Goal: Task Accomplishment & Management: Manage account settings

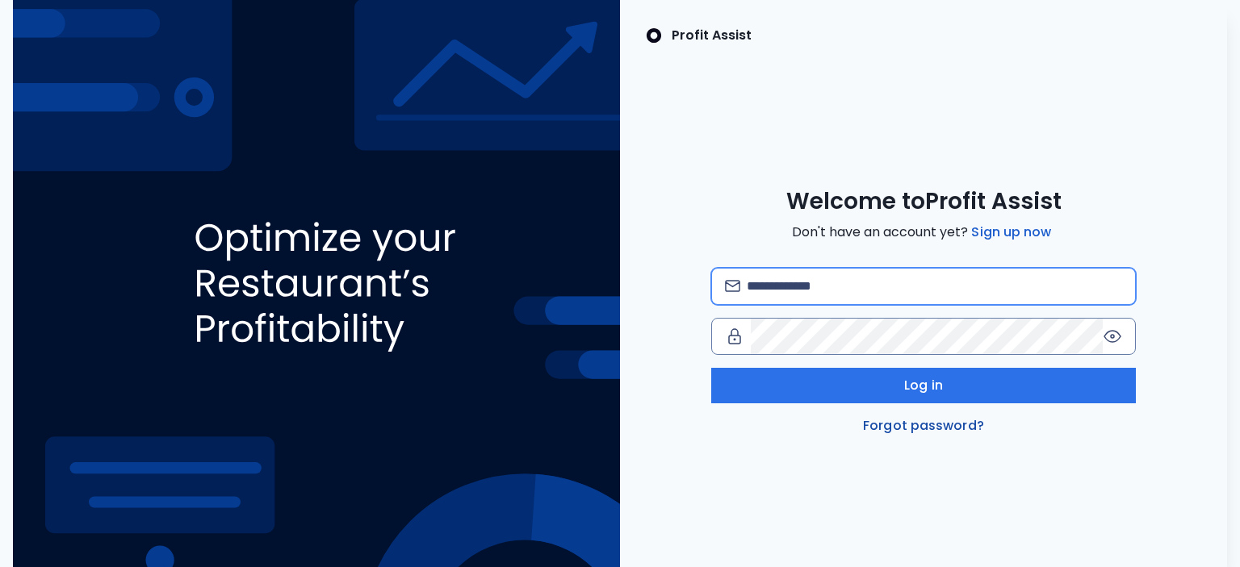
type input "**********"
click at [947, 426] on link "Forgot password?" at bounding box center [924, 425] width 128 height 19
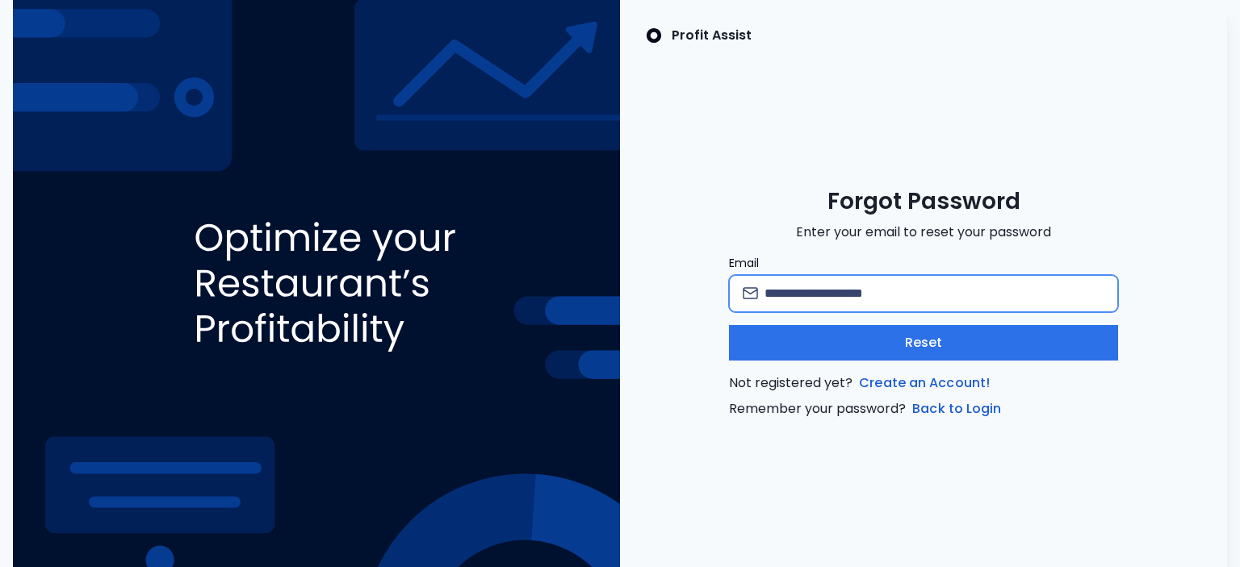
click at [803, 289] on input "Email" at bounding box center [934, 294] width 340 height 36
type input "**********"
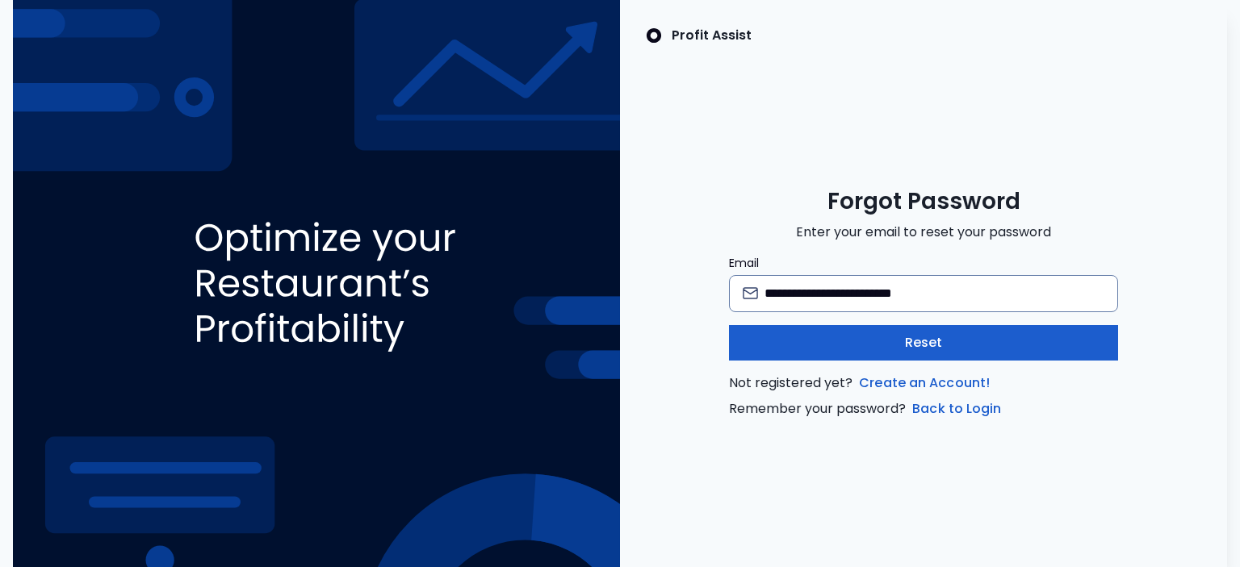
click at [853, 345] on button "Reset" at bounding box center [923, 343] width 389 height 36
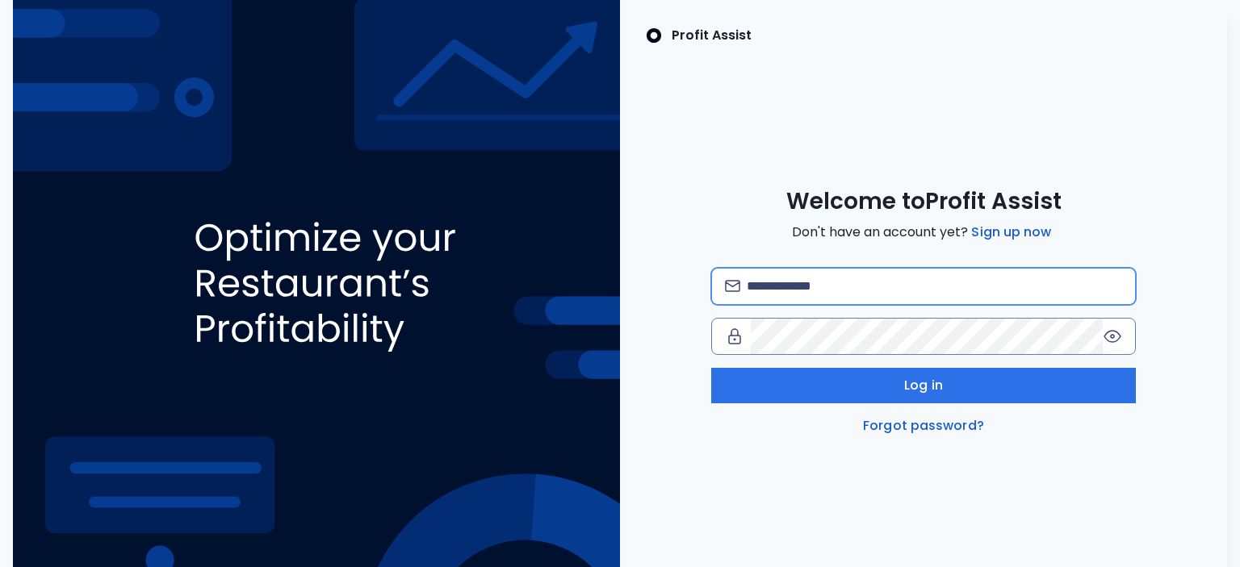
type input "**********"
click at [917, 433] on link "Forgot password?" at bounding box center [924, 425] width 128 height 19
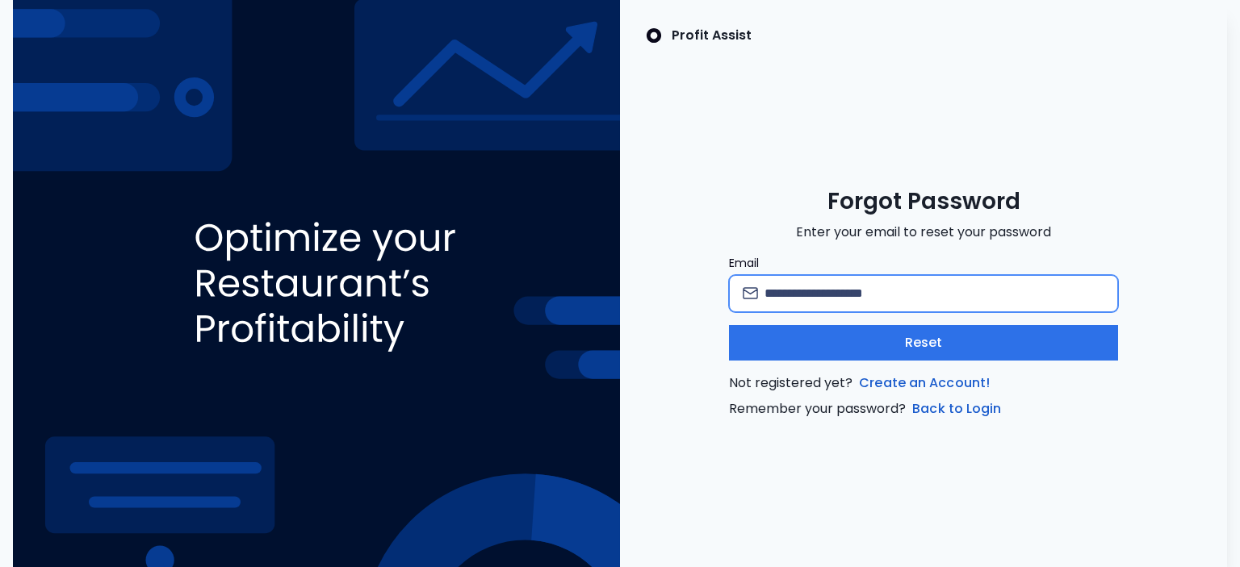
click at [928, 291] on input "Email" at bounding box center [934, 294] width 340 height 36
type input "**********"
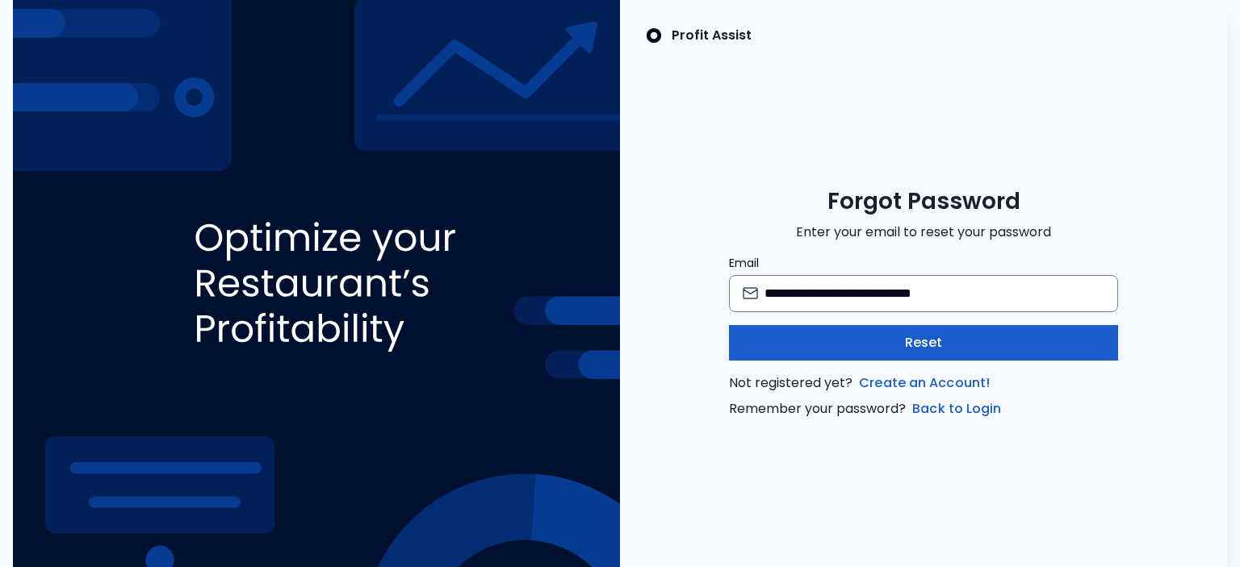
click at [943, 342] on button "Reset" at bounding box center [923, 343] width 389 height 36
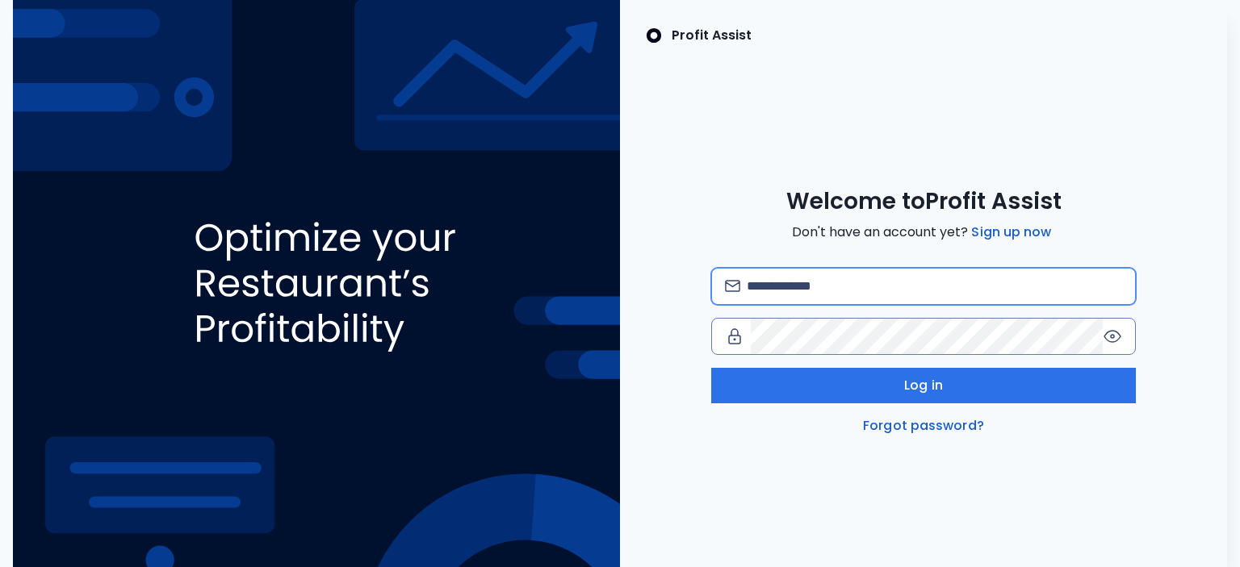
type input "**********"
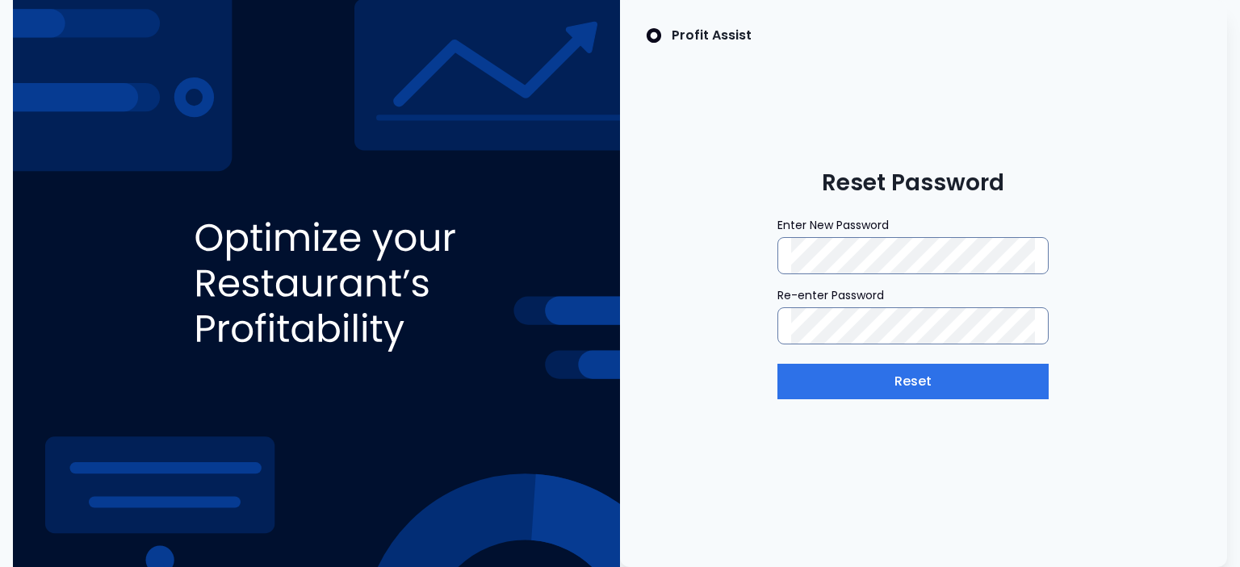
click at [726, 361] on div "Profit Assist Reset Password Enter New Password Re-enter Password Reset" at bounding box center [923, 283] width 607 height 567
click at [926, 383] on span "Reset" at bounding box center [913, 381] width 38 height 19
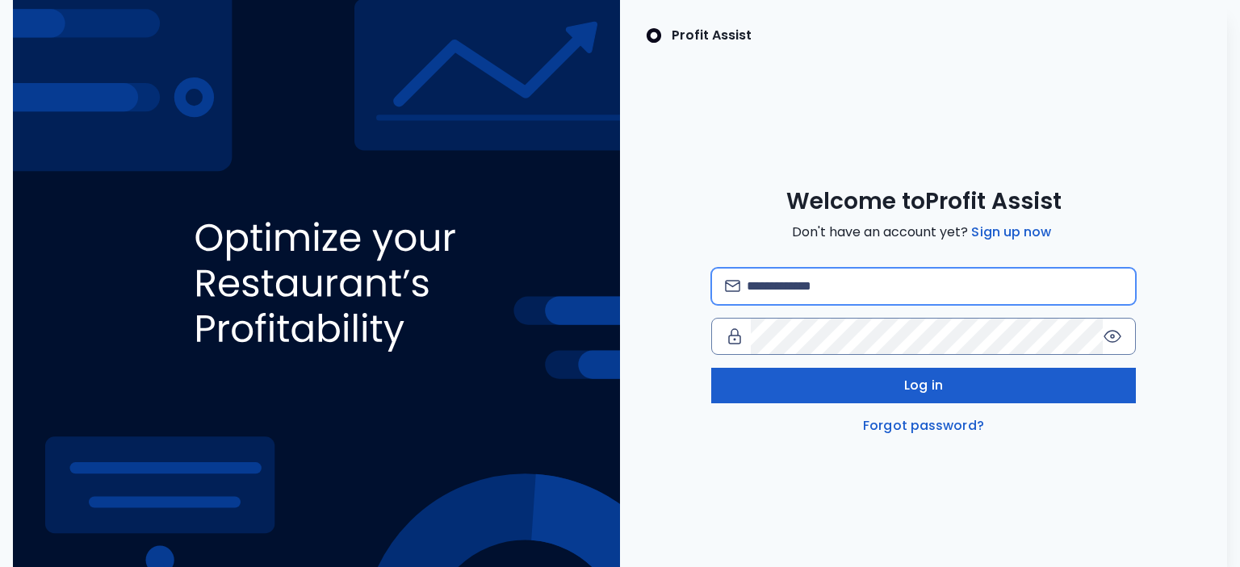
type input "**********"
click at [881, 390] on button "Log in" at bounding box center [923, 386] width 425 height 36
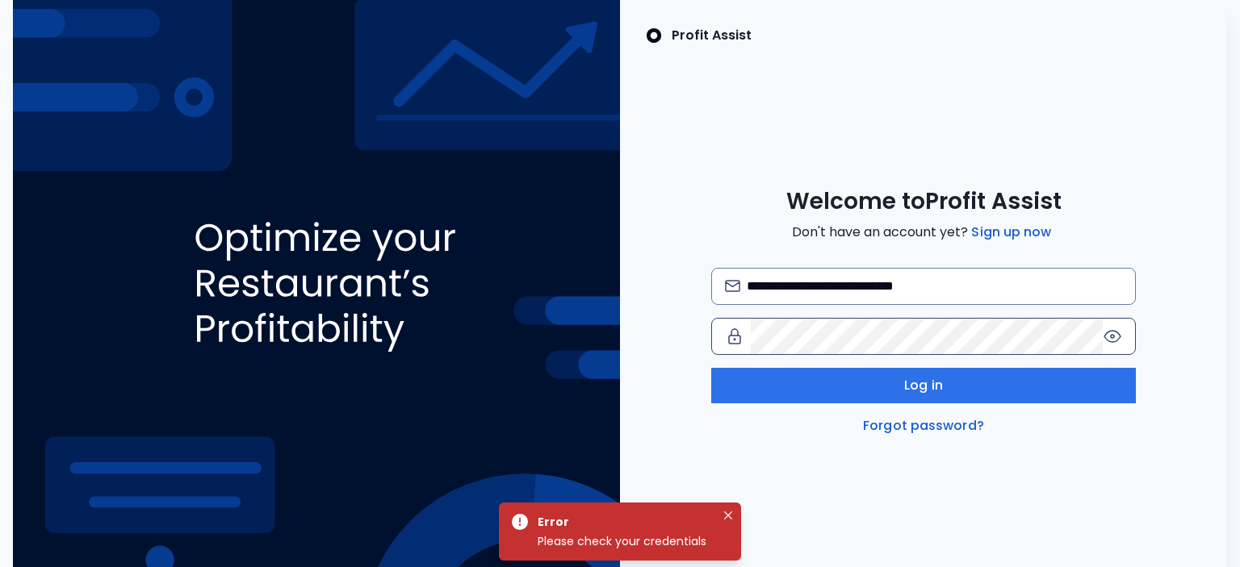
click at [1112, 332] on icon at bounding box center [1112, 336] width 19 height 19
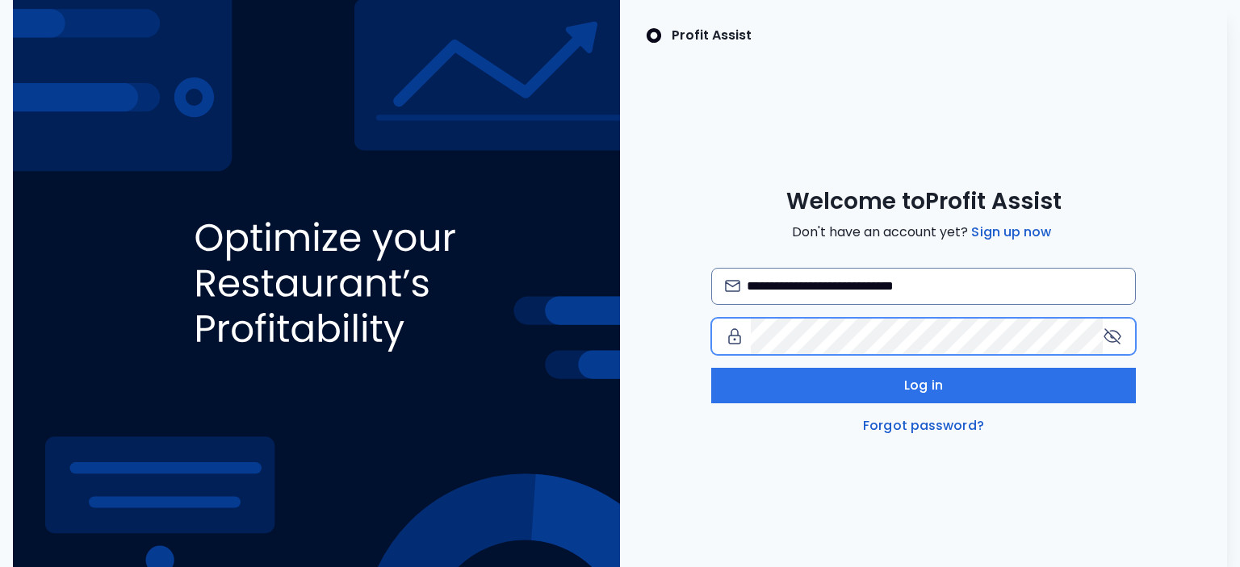
click at [714, 346] on div at bounding box center [923, 336] width 425 height 37
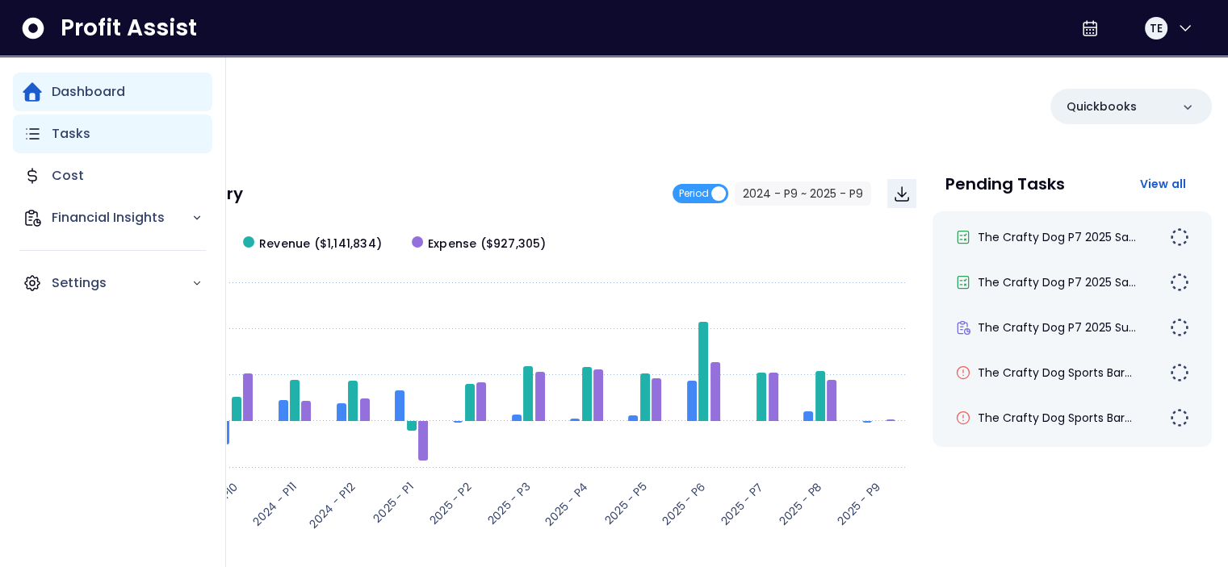
click at [61, 136] on p "Tasks" at bounding box center [71, 133] width 39 height 19
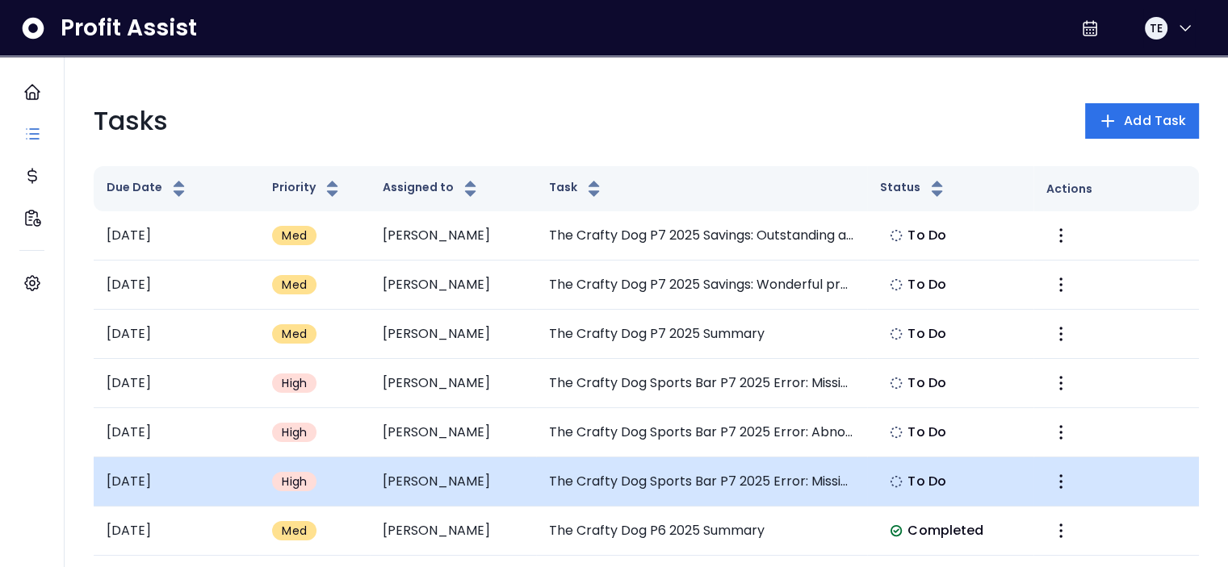
click at [697, 481] on td "The Crafty Dog Sports Bar P7 2025 Error: Missing Non-Alcoholic Beverages Expense" at bounding box center [702, 482] width 332 height 49
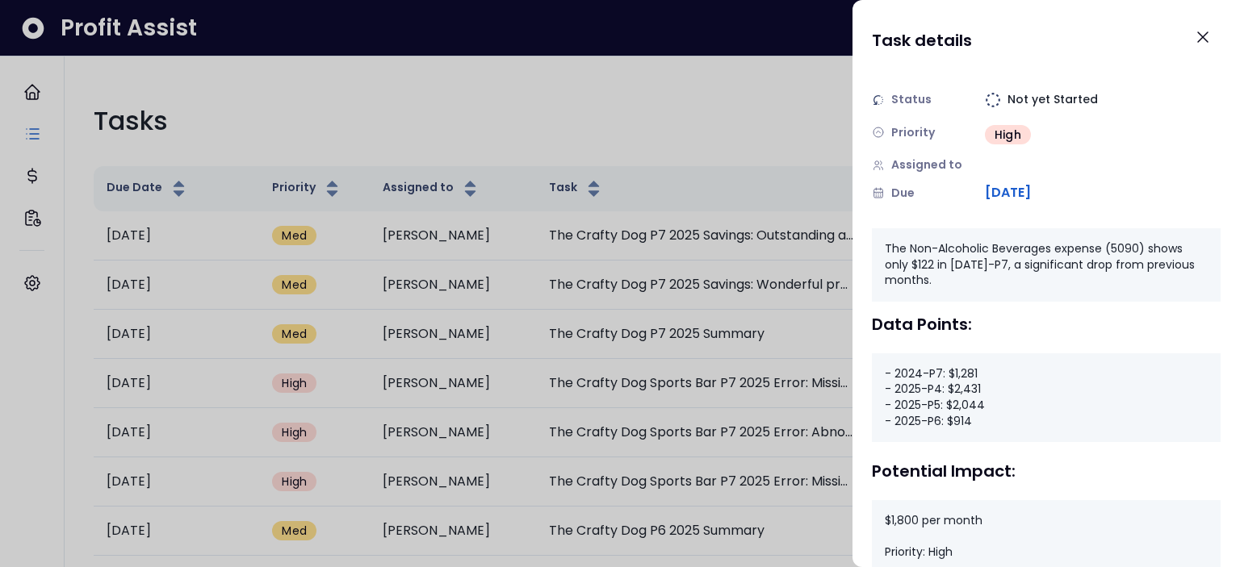
scroll to position [128, 0]
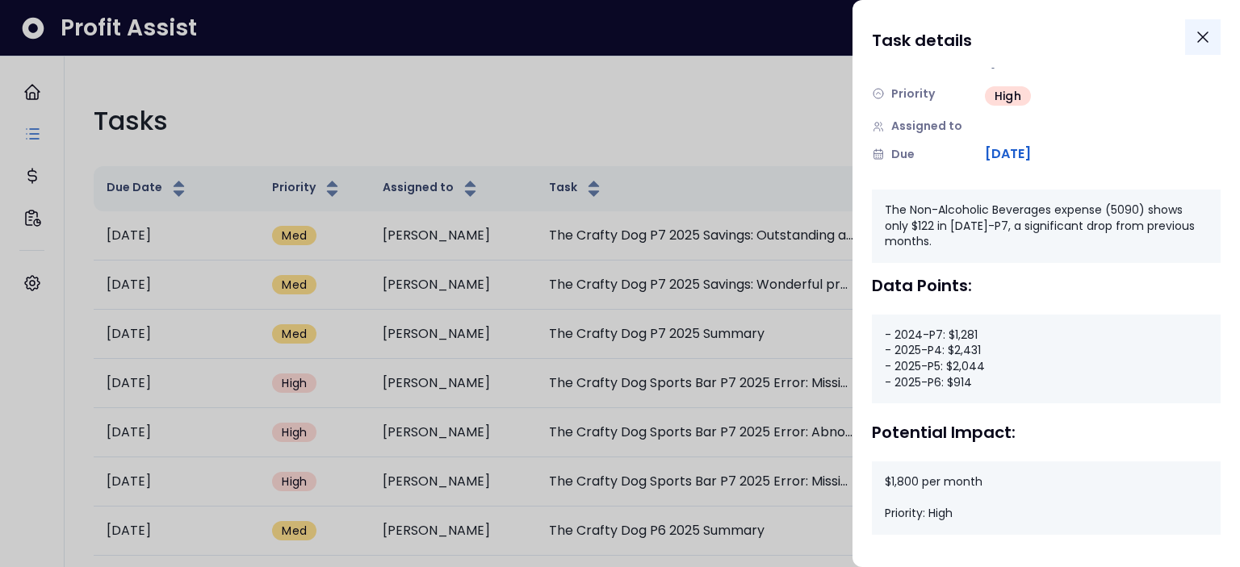
click at [1204, 41] on icon "Close" at bounding box center [1202, 36] width 19 height 19
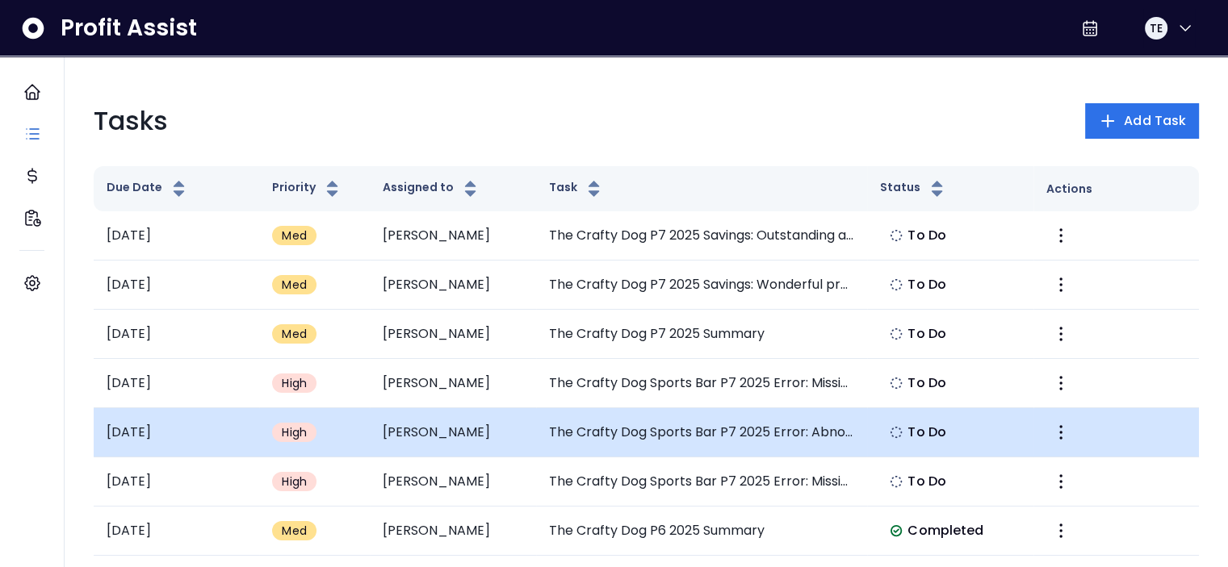
click at [718, 429] on td "The Crafty Dog Sports Bar P7 2025 Error: Abnormal Food Costs" at bounding box center [702, 432] width 332 height 49
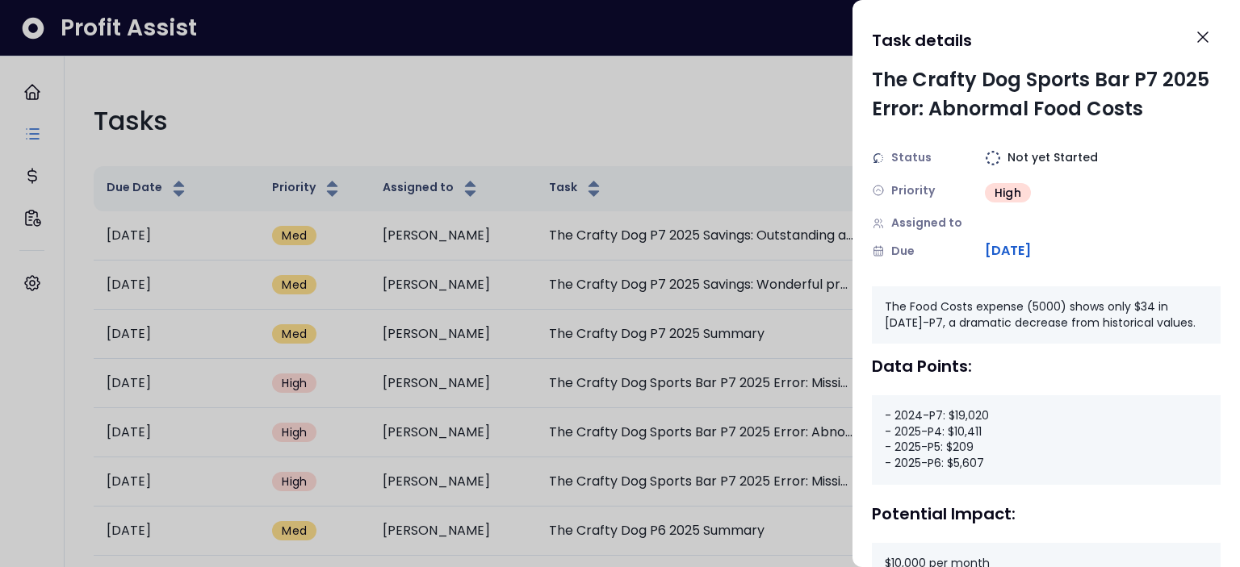
scroll to position [0, 0]
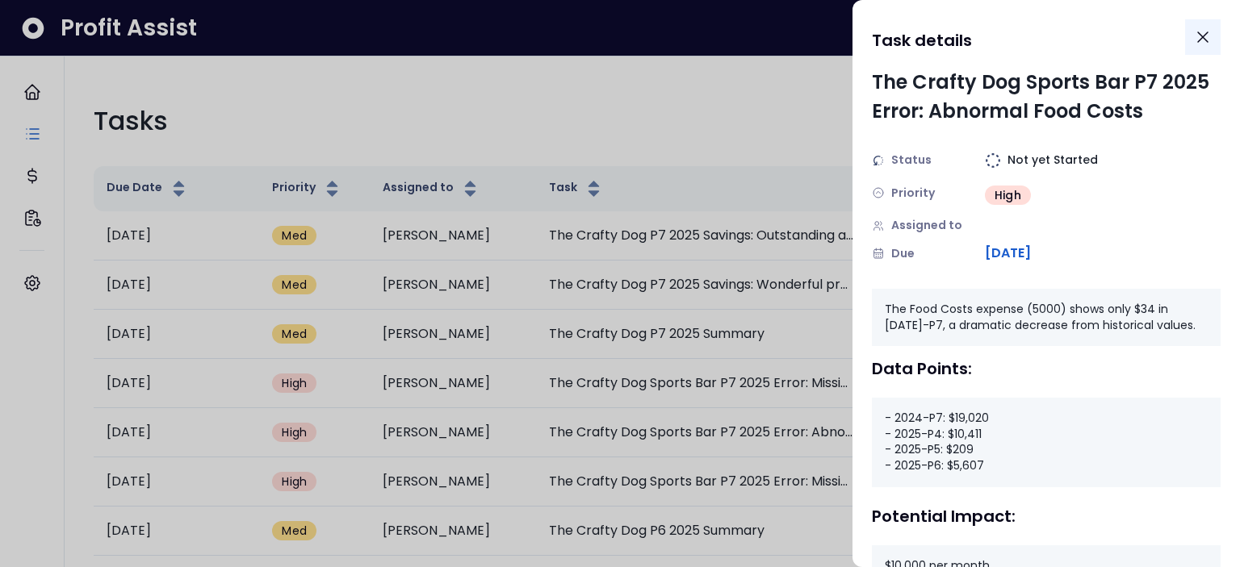
click at [1196, 41] on icon "Close" at bounding box center [1202, 36] width 19 height 19
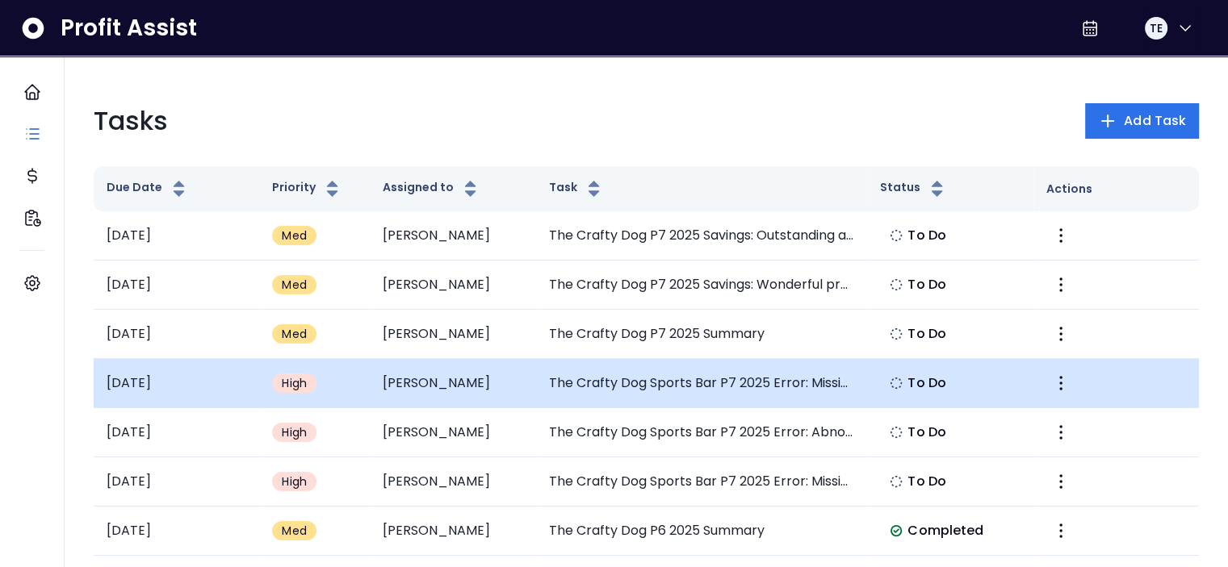
click at [759, 385] on td "The Crafty Dog Sports Bar P7 2025 Error: Missing Laundry and Linen Expense" at bounding box center [702, 383] width 332 height 49
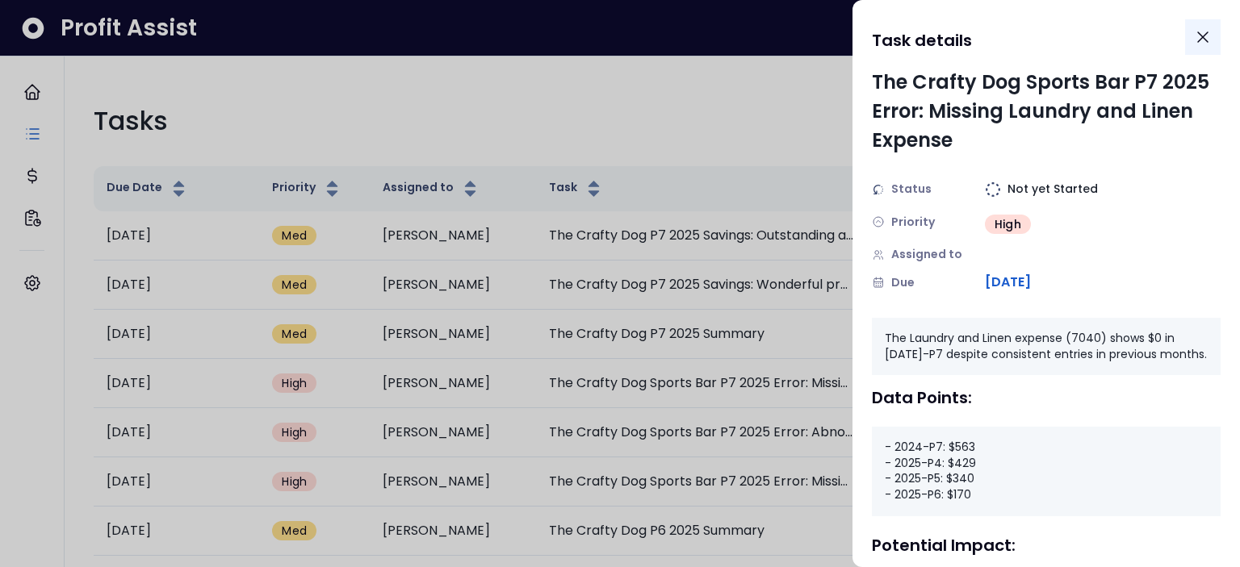
click at [1198, 41] on icon "Close" at bounding box center [1203, 37] width 10 height 10
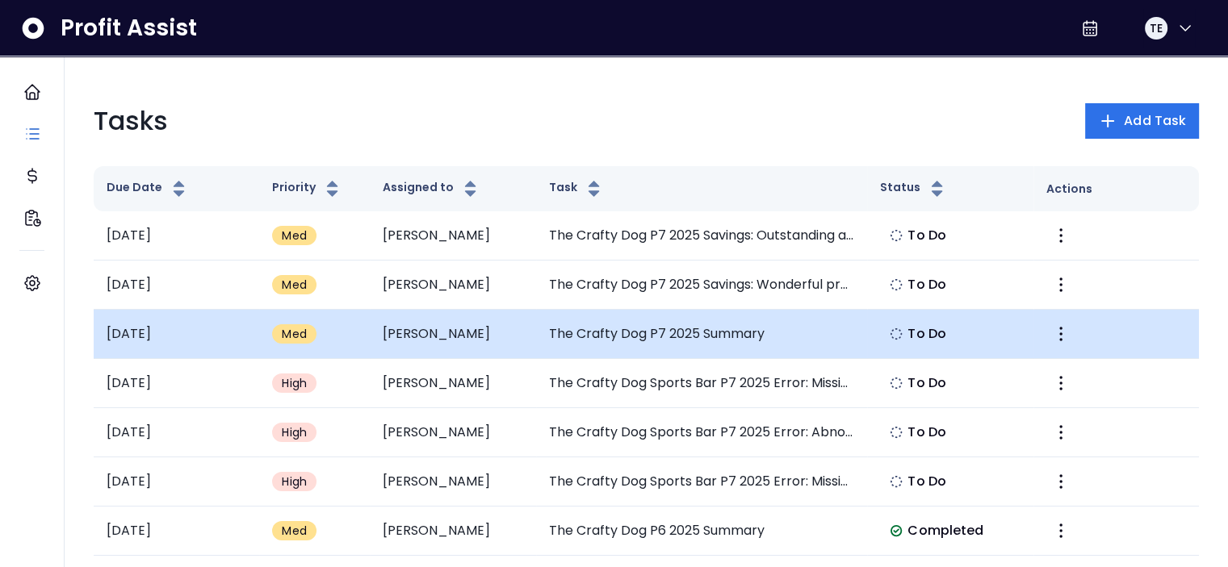
click at [705, 331] on td "The Crafty Dog P7 2025 Summary" at bounding box center [702, 334] width 332 height 49
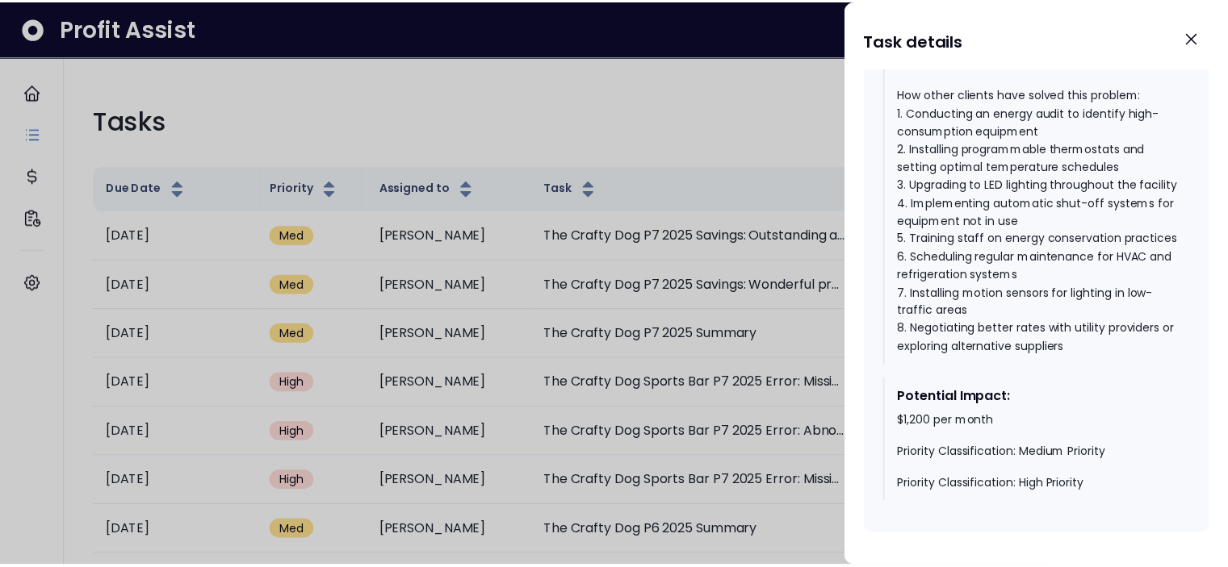
scroll to position [827, 0]
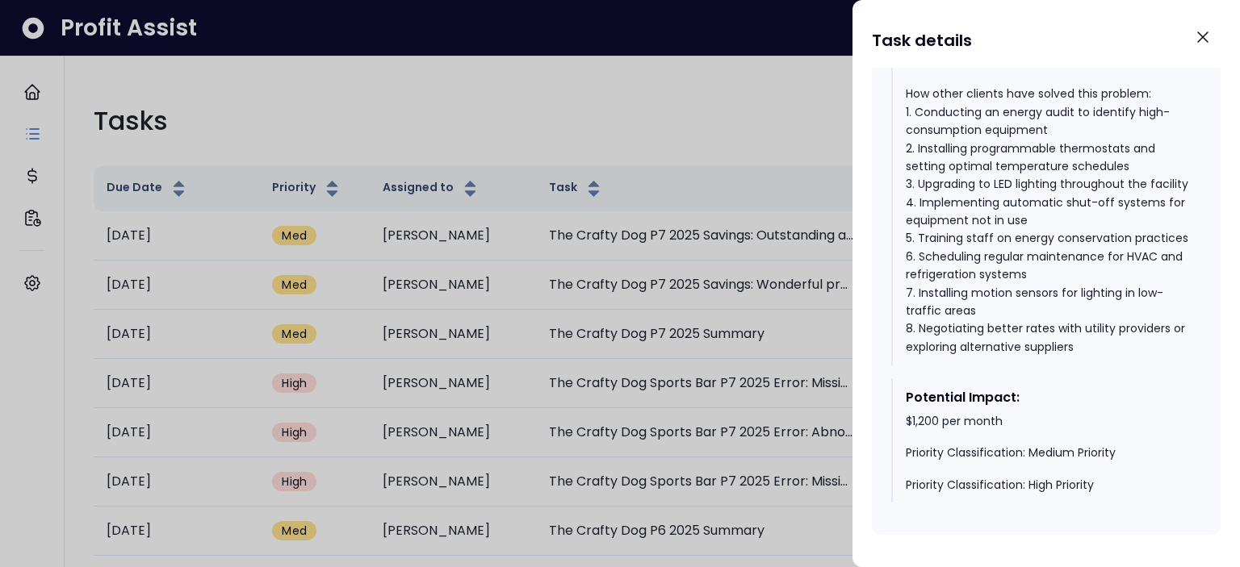
click at [789, 108] on div at bounding box center [620, 283] width 1240 height 567
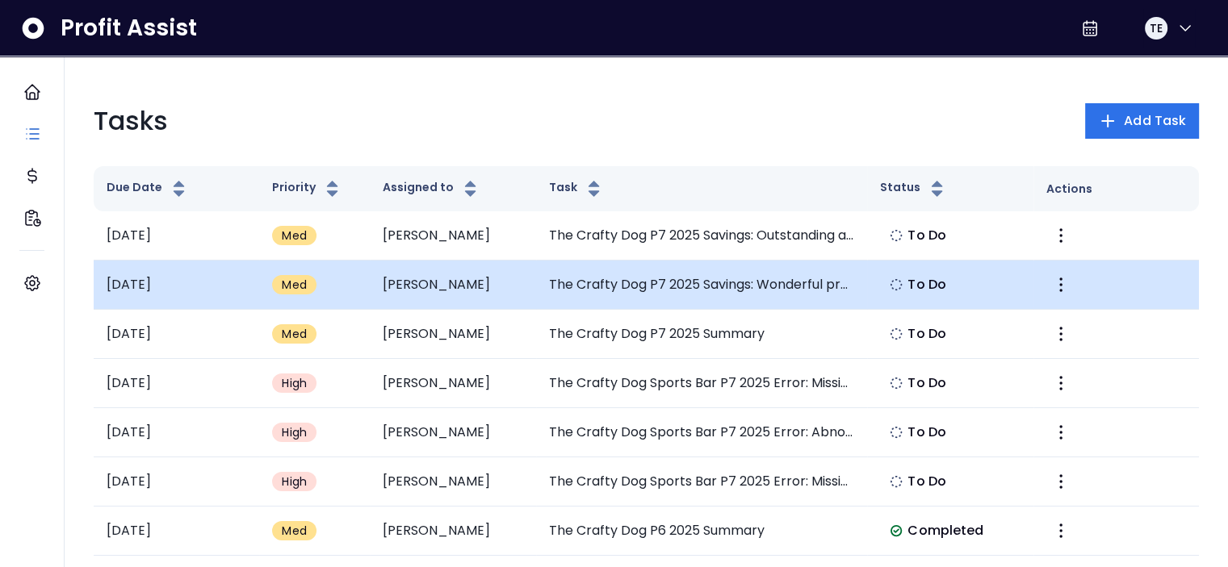
click at [810, 278] on td "The Crafty Dog P7 2025 Savings: Wonderful progress reducing Restaurant Supplies…" at bounding box center [702, 285] width 332 height 49
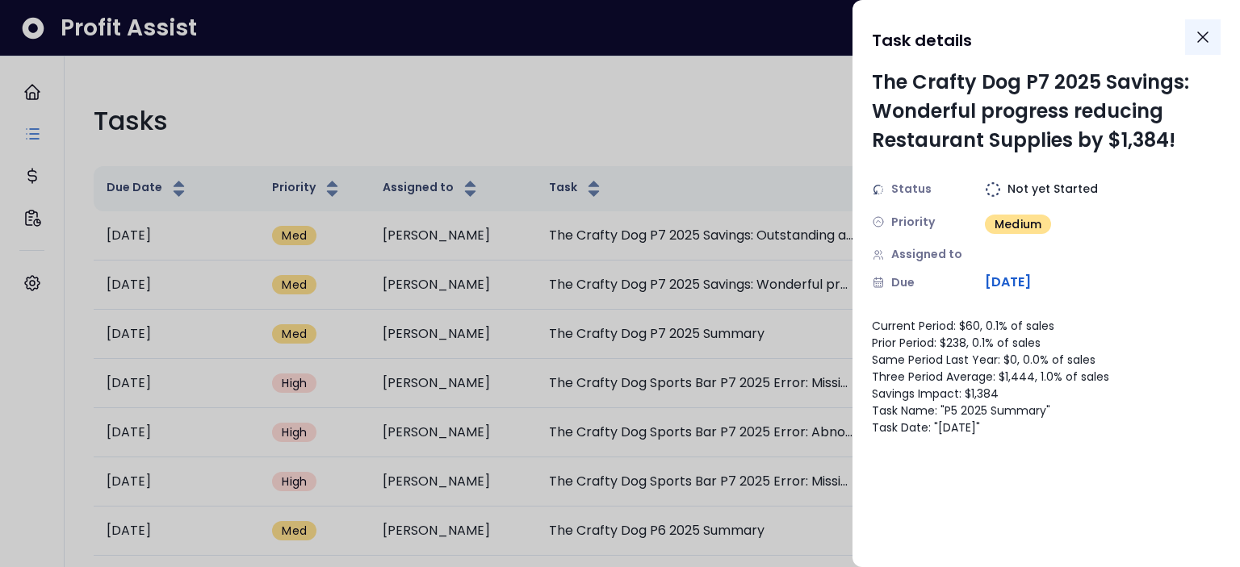
click at [1203, 39] on icon "Close" at bounding box center [1202, 36] width 19 height 19
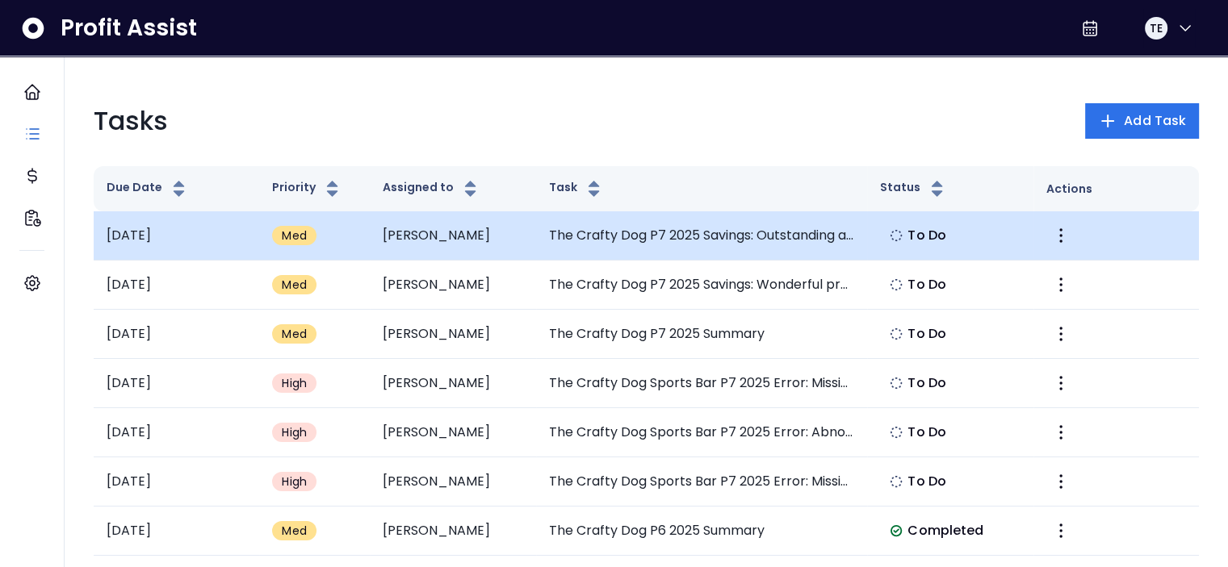
click at [772, 235] on td "The Crafty Dog P7 2025 Savings: Outstanding achievement lowering Food Costs by …" at bounding box center [702, 235] width 332 height 49
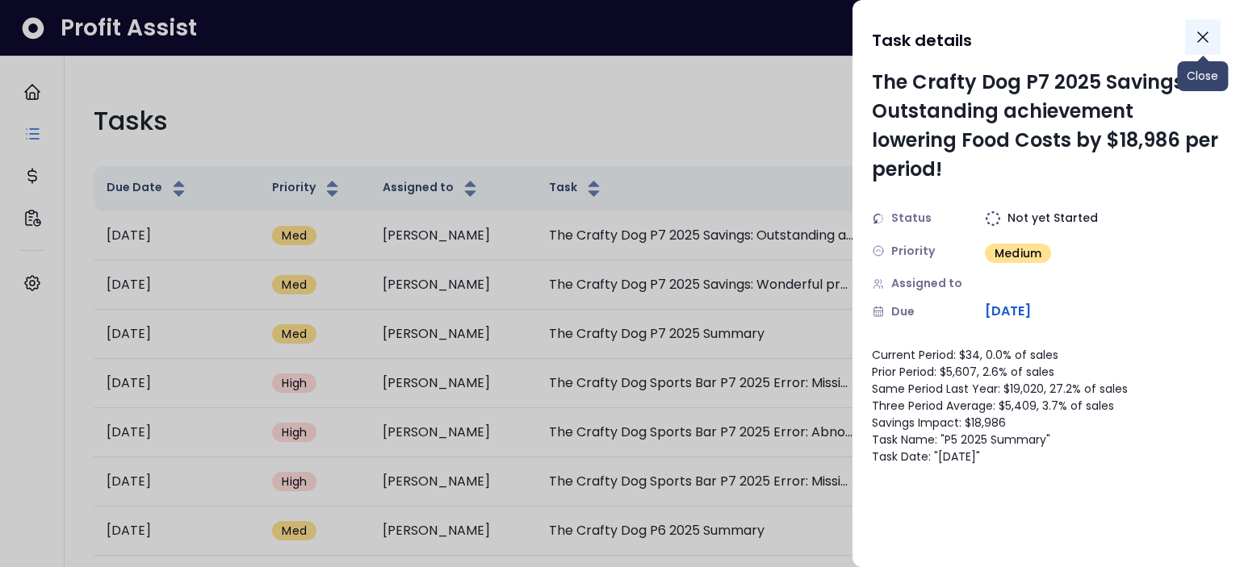
click at [1200, 38] on icon "Close" at bounding box center [1202, 36] width 19 height 19
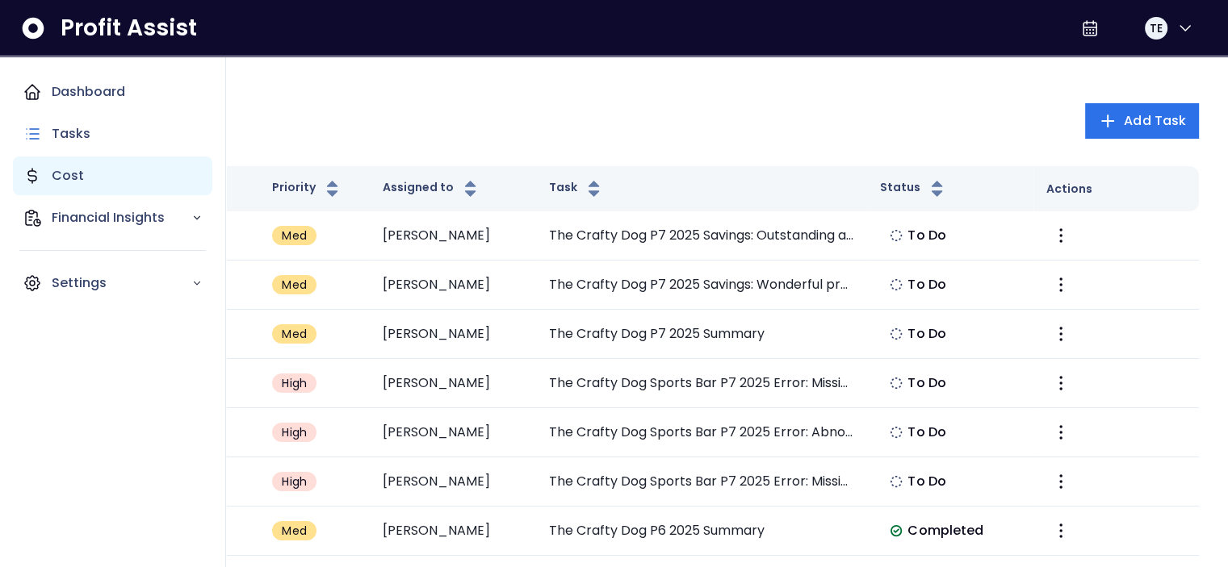
click at [73, 178] on p "Cost" at bounding box center [68, 175] width 32 height 19
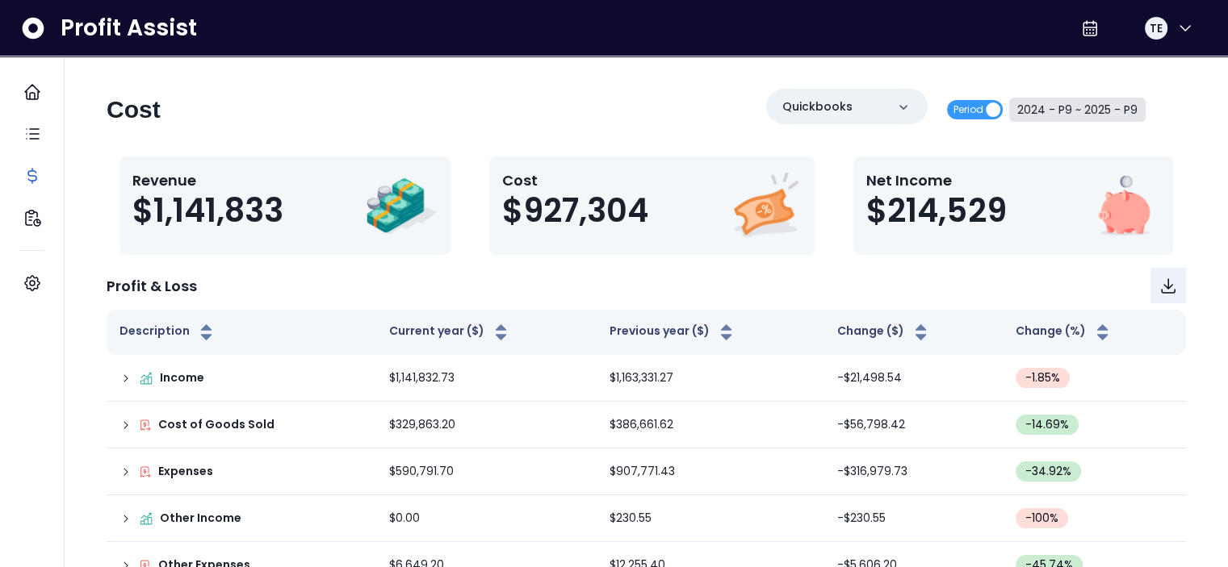
click at [1046, 116] on button "2024 - P9 ~ 2025 - P9" at bounding box center [1077, 110] width 136 height 24
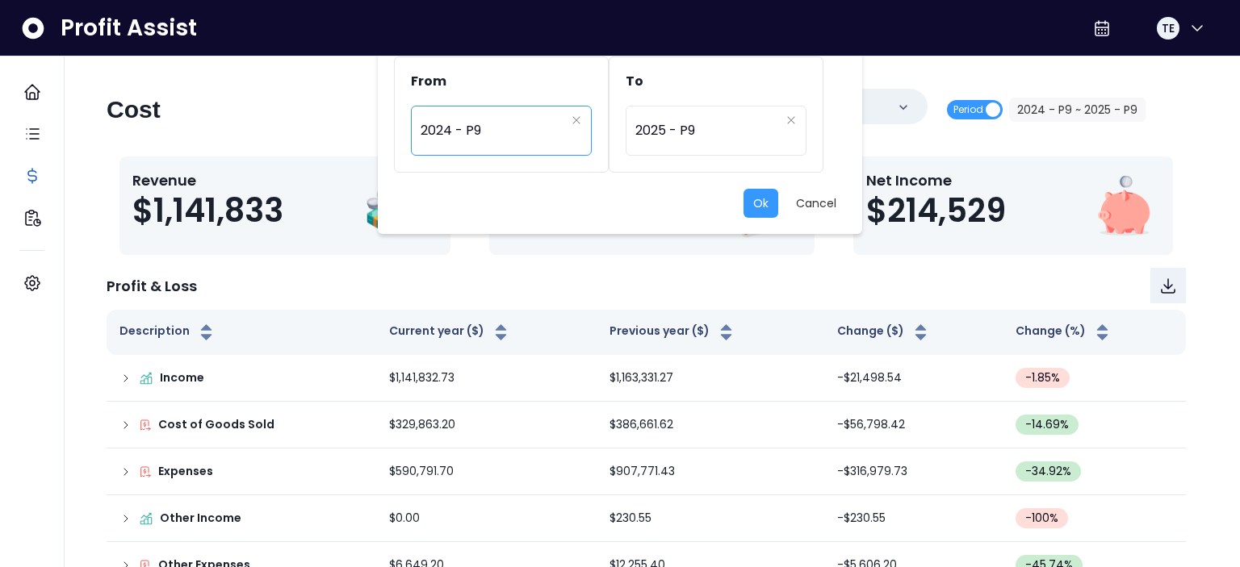
click at [524, 125] on span "2024 - P9" at bounding box center [493, 130] width 144 height 37
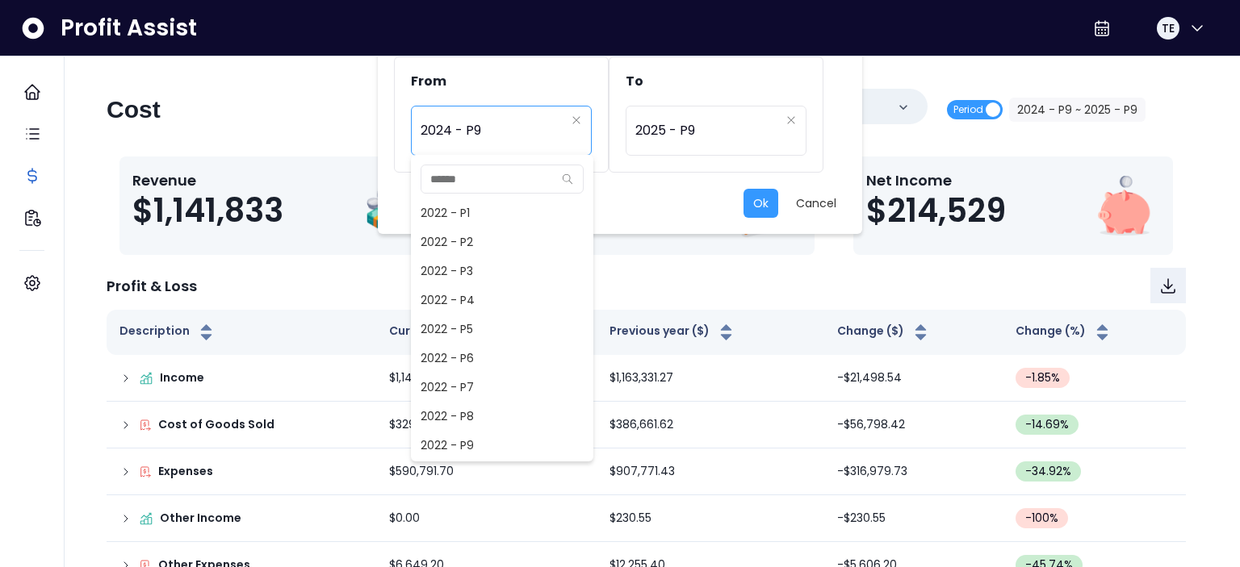
scroll to position [697, 0]
click at [462, 383] on span "2024 - P7" at bounding box center [502, 387] width 182 height 29
type input "*********"
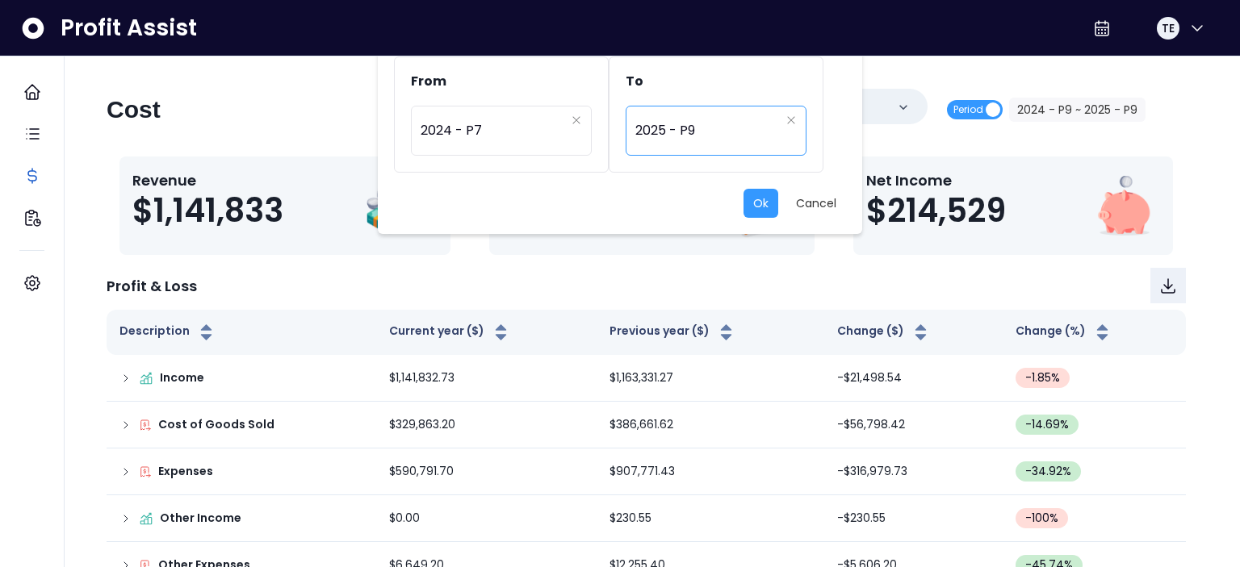
click at [739, 132] on span "2025 - P9" at bounding box center [707, 130] width 144 height 37
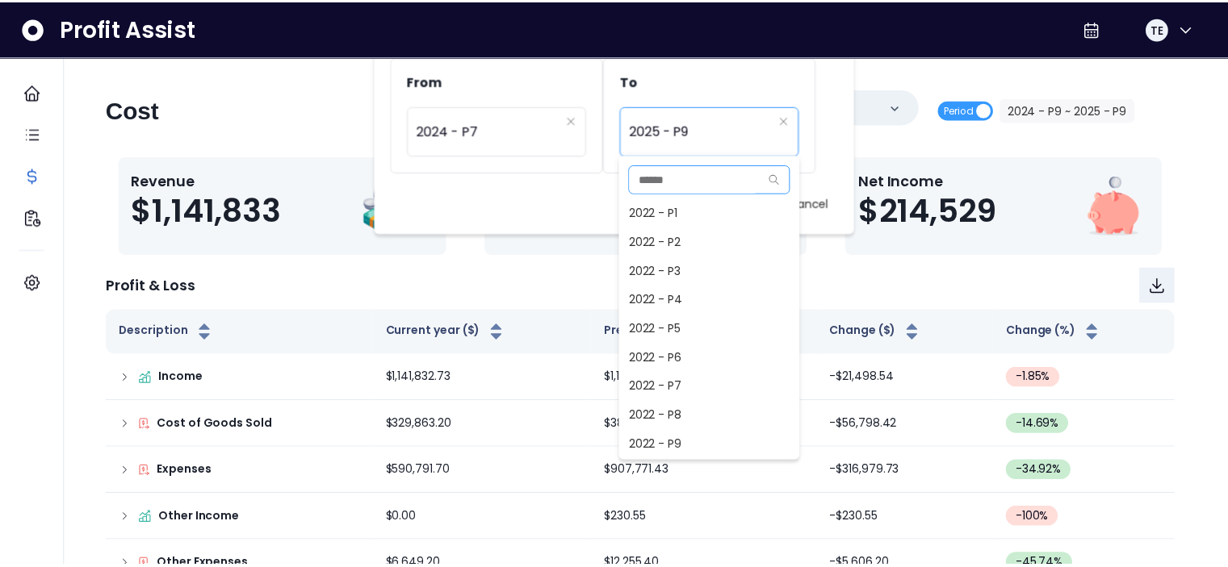
scroll to position [1046, 0]
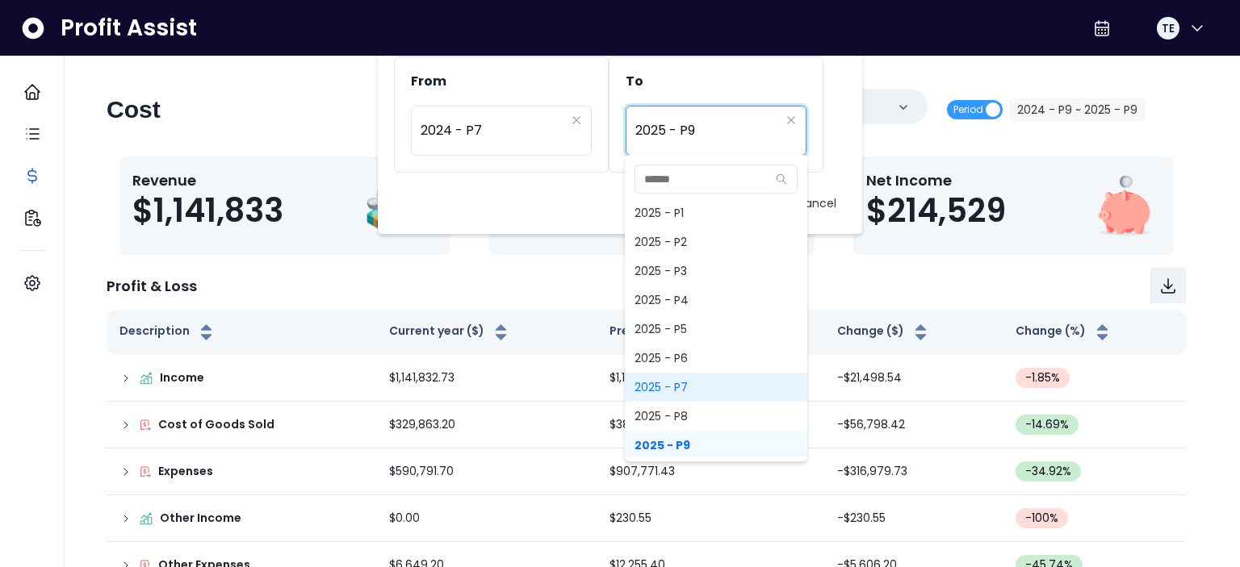
click at [665, 383] on span "2025 - P7" at bounding box center [716, 387] width 182 height 29
type input "*********"
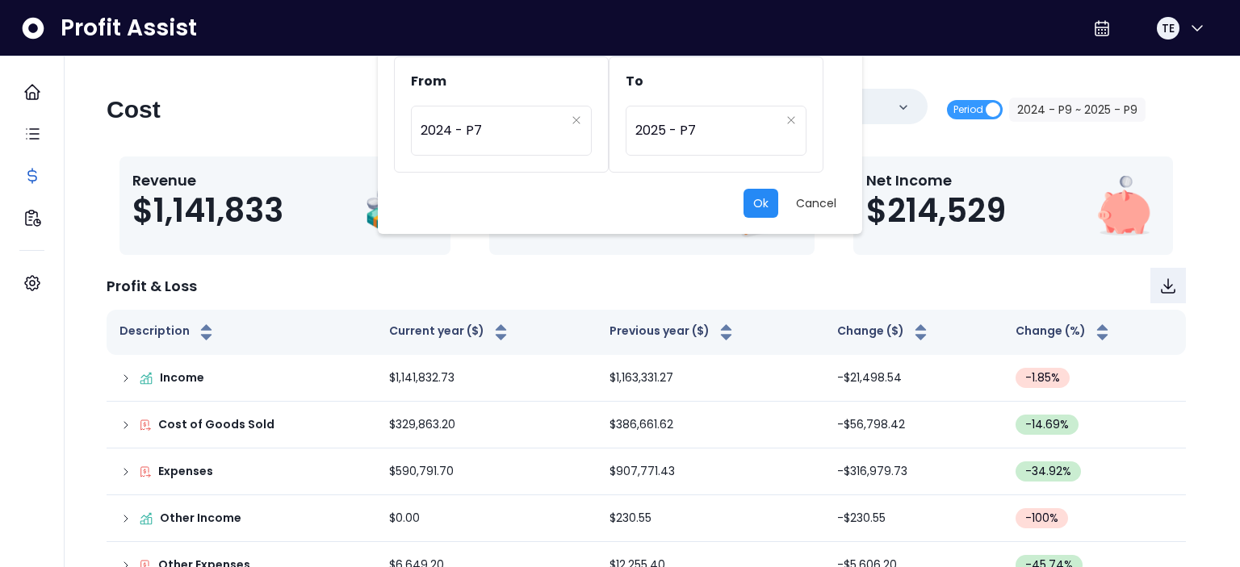
click at [752, 203] on button "Ok" at bounding box center [760, 203] width 35 height 29
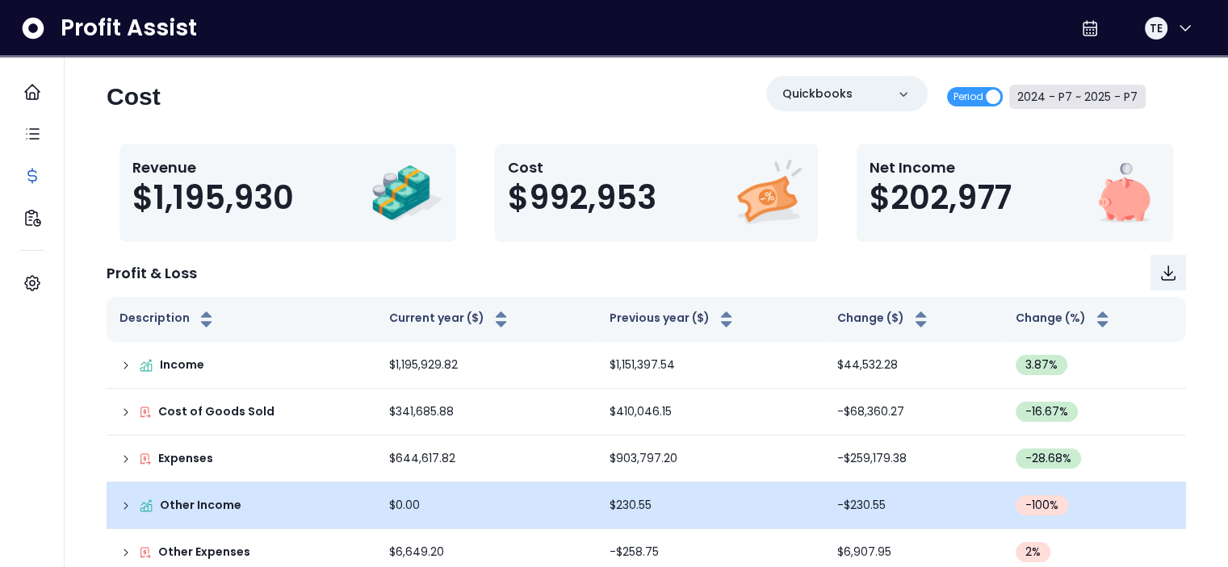
scroll to position [0, 0]
